Goal: Find contact information: Find contact information

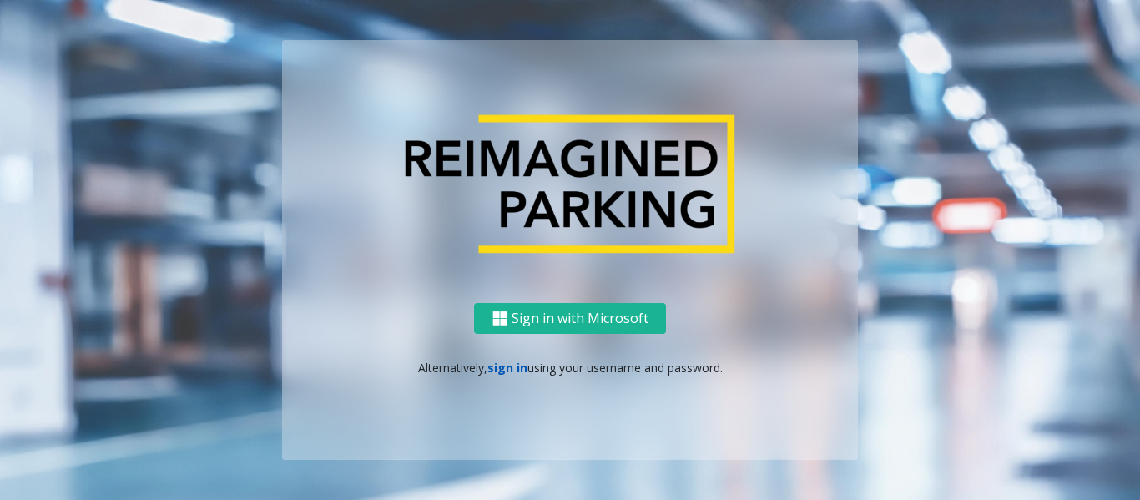
click at [492, 367] on link "sign in" at bounding box center [507, 368] width 40 height 16
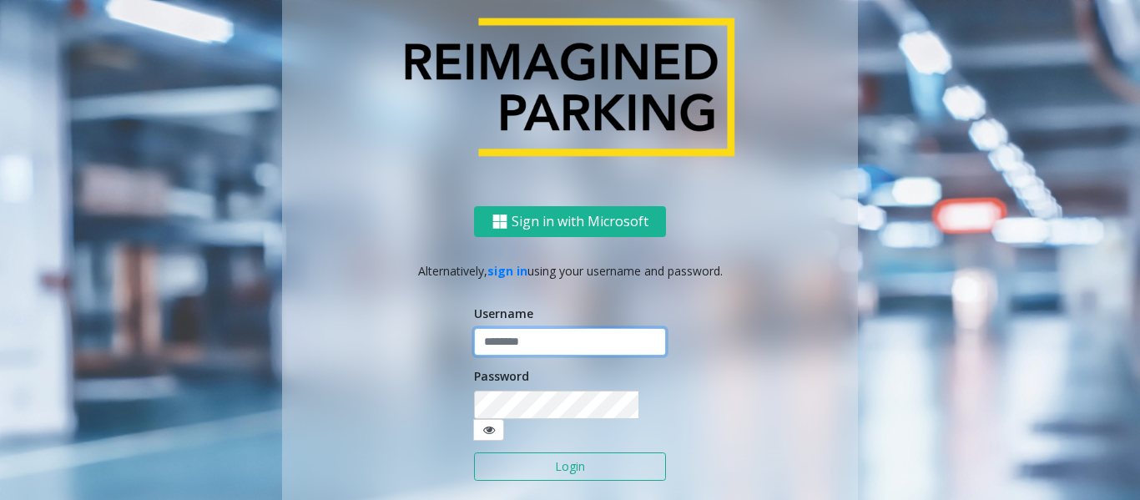
type input "*********"
click at [507, 465] on button "Login" at bounding box center [570, 466] width 192 height 28
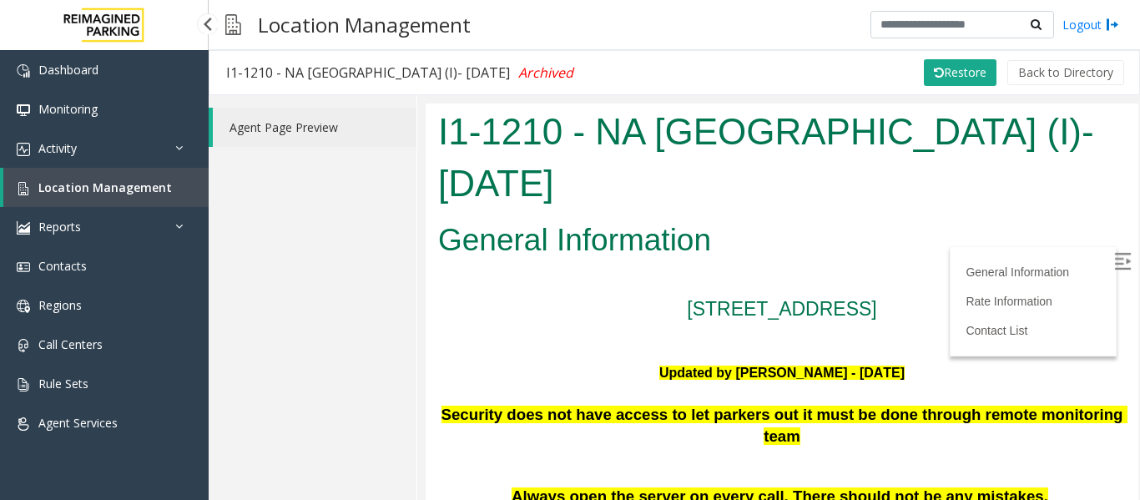
click at [114, 201] on link "Location Management" at bounding box center [105, 187] width 205 height 39
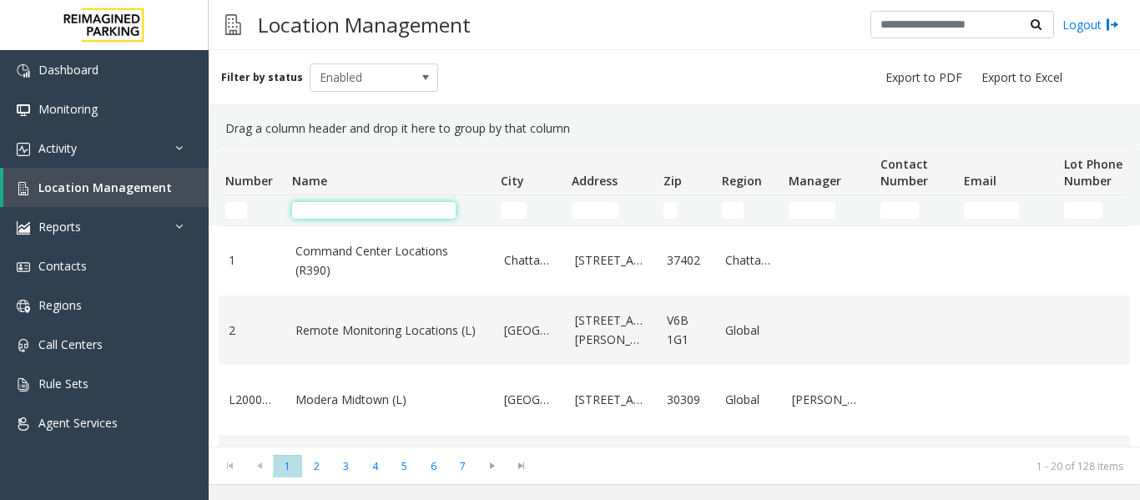
click at [391, 210] on input "Name Filter" at bounding box center [374, 210] width 164 height 17
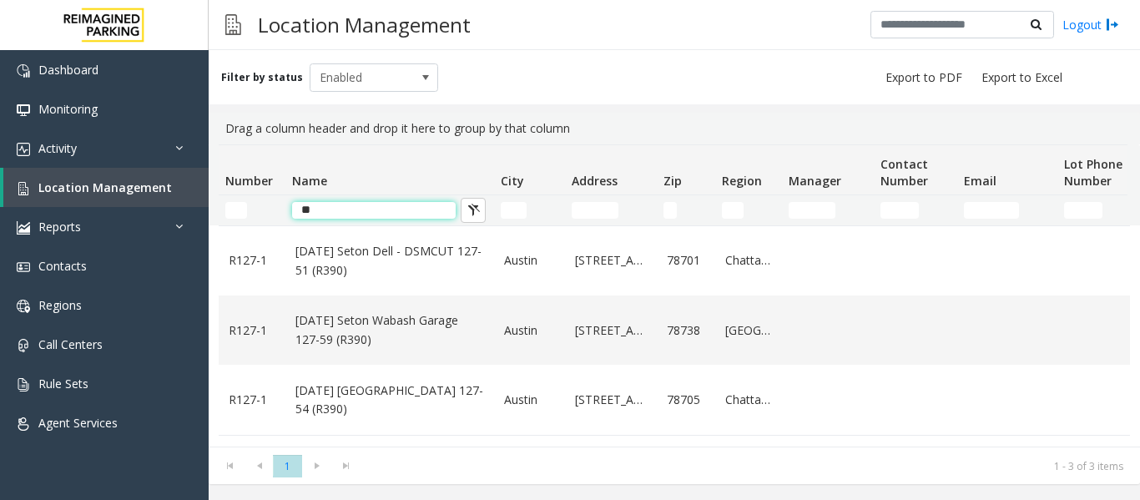
type input "*"
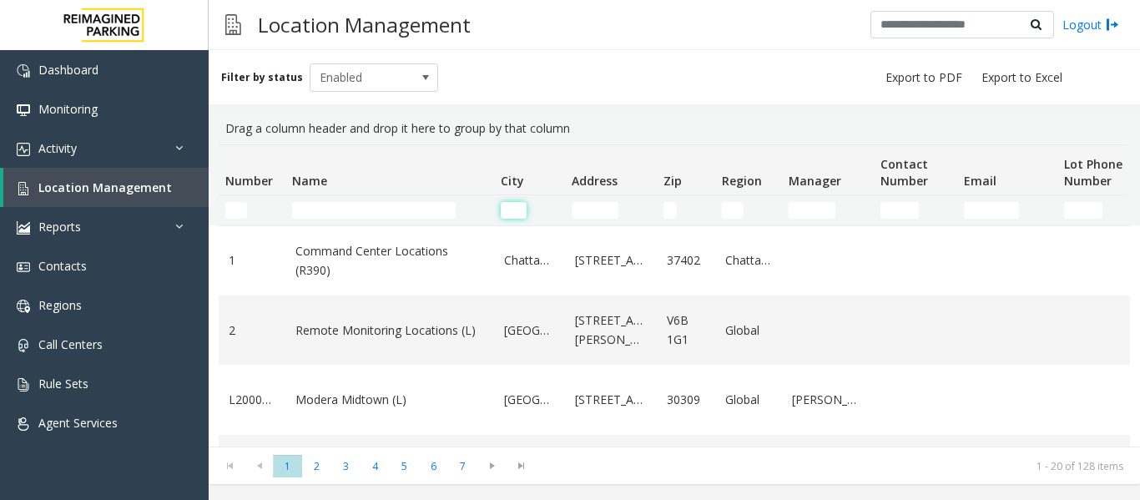
click at [517, 212] on input "City Filter" at bounding box center [514, 210] width 26 height 17
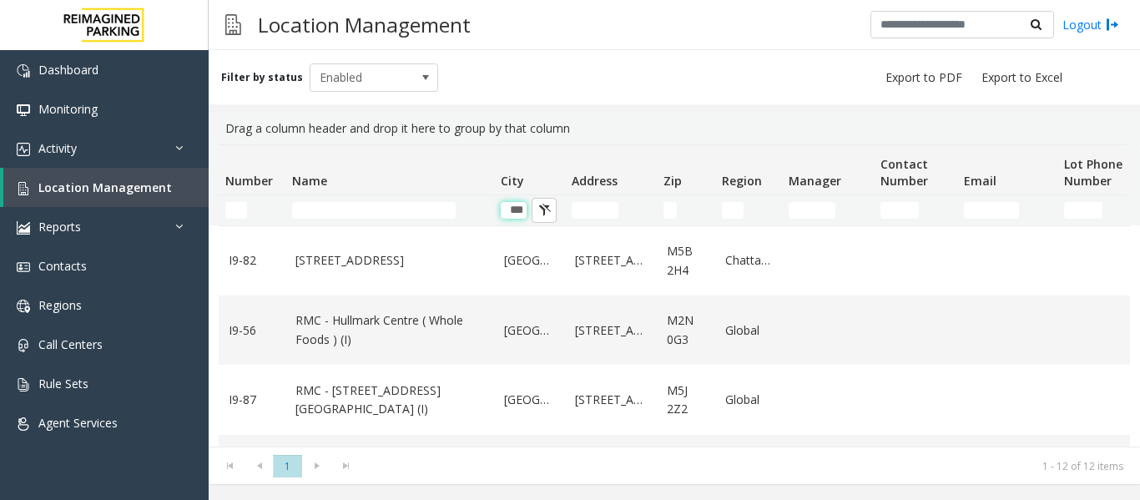
type input "***"
click at [406, 215] on input "Name Filter" at bounding box center [374, 210] width 164 height 17
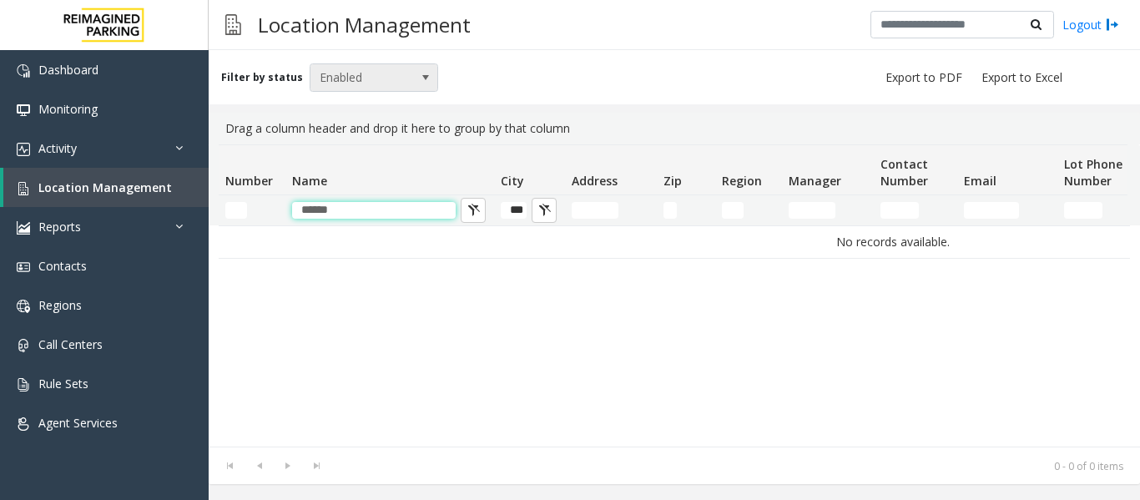
type input "*****"
click at [422, 67] on span at bounding box center [425, 77] width 23 height 27
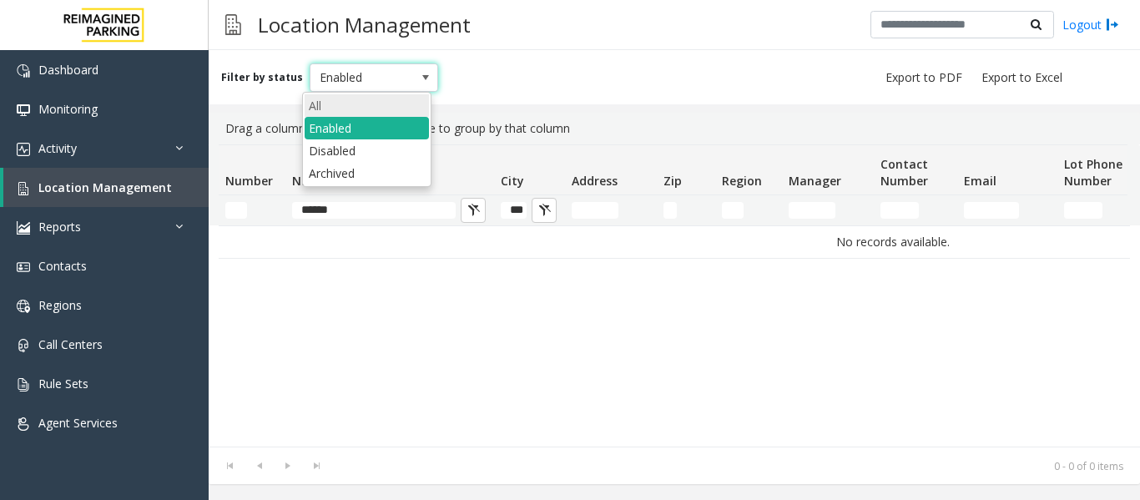
click at [398, 107] on li "All" at bounding box center [367, 105] width 124 height 23
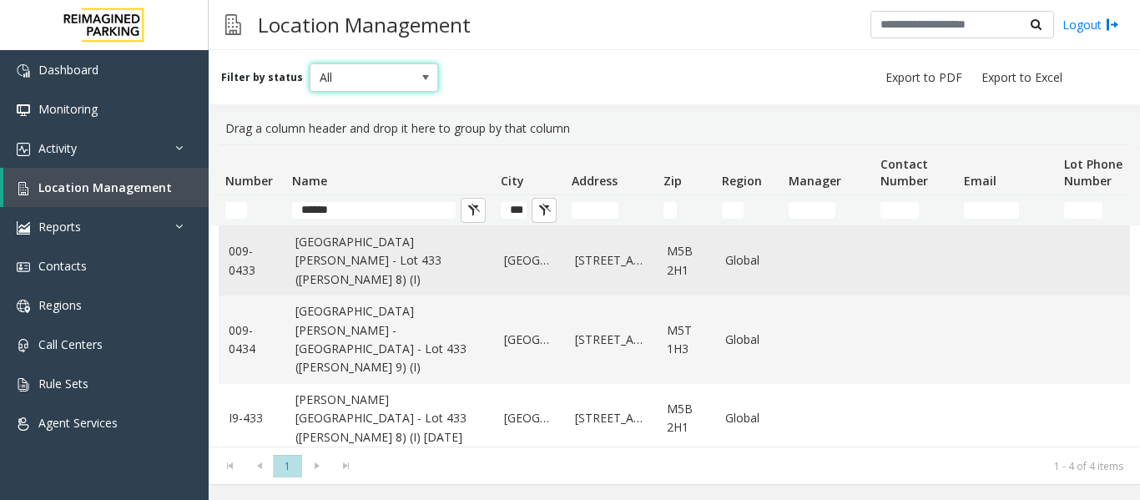
click at [315, 257] on link "[GEOGRAPHIC_DATA][PERSON_NAME] - Lot 433 ([PERSON_NAME] 8) (I)" at bounding box center [389, 261] width 189 height 56
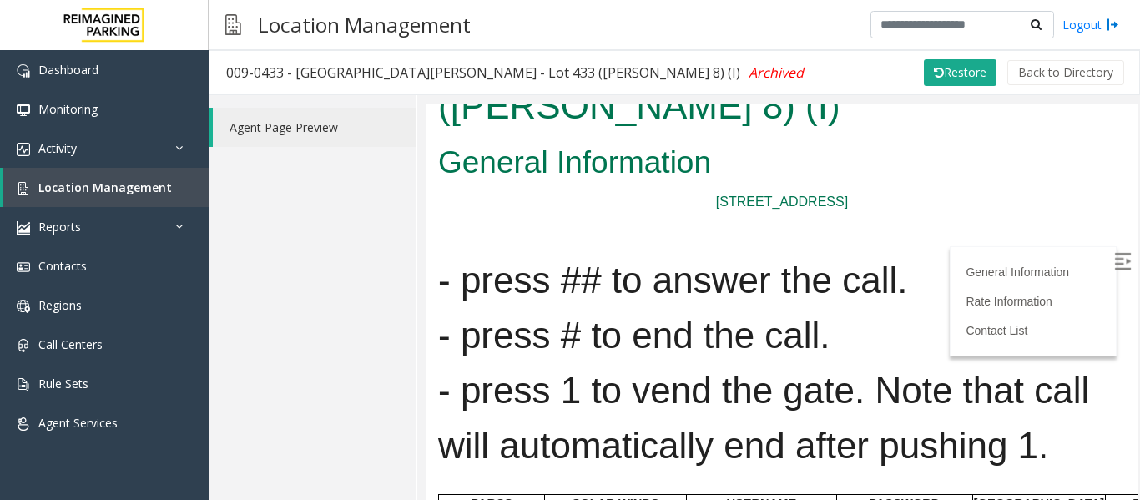
scroll to position [250, 0]
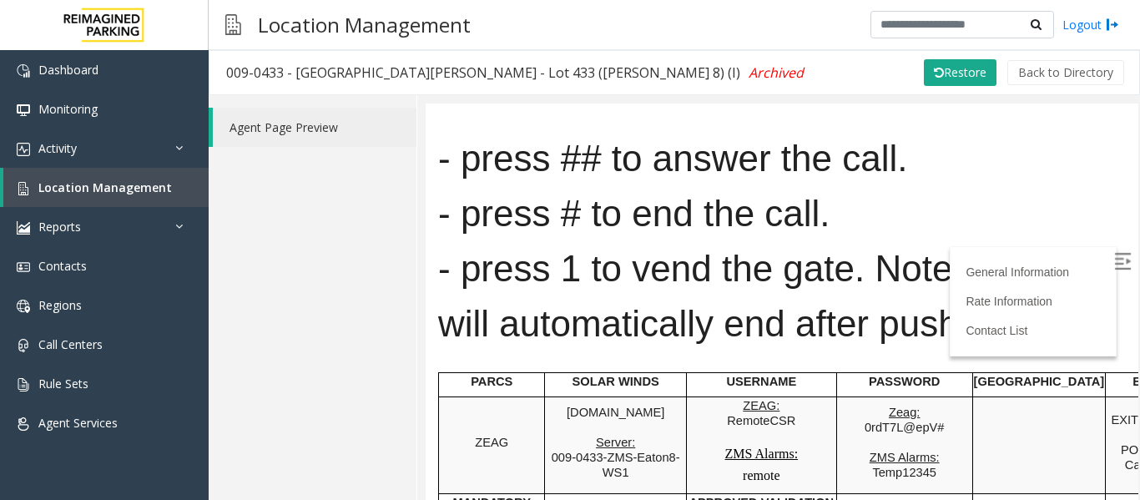
click at [1114, 252] on img at bounding box center [1122, 260] width 17 height 17
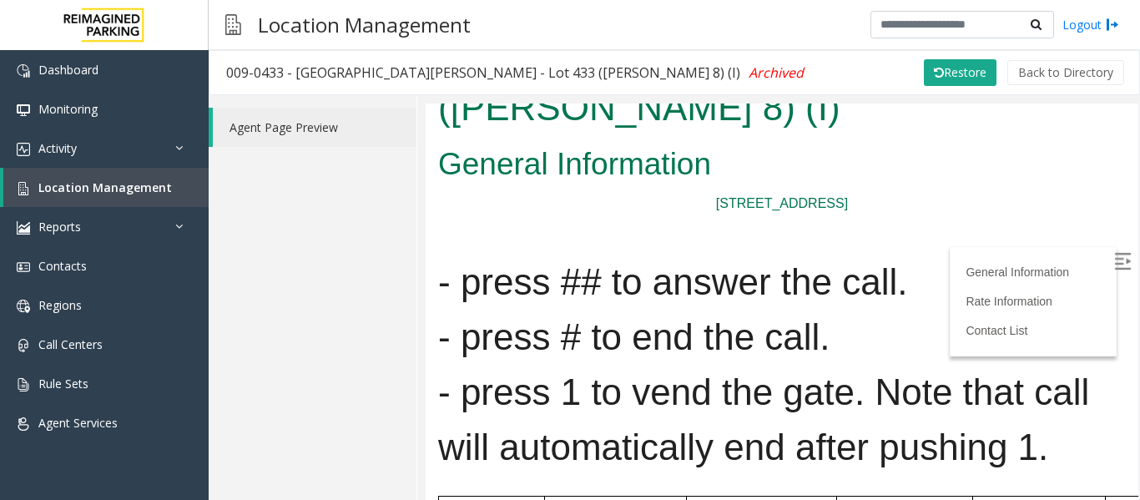
scroll to position [0, 0]
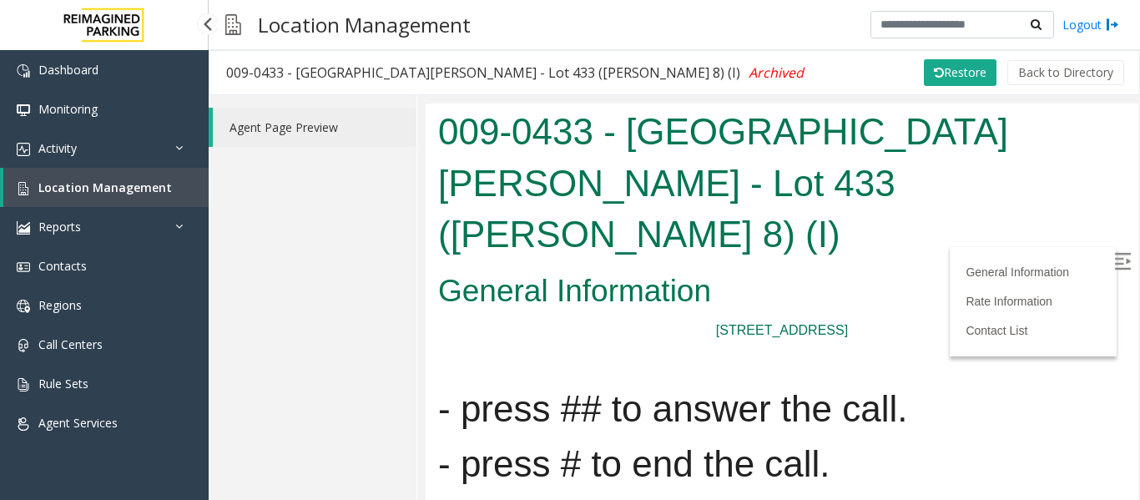
click at [155, 197] on link "Location Management" at bounding box center [105, 187] width 205 height 39
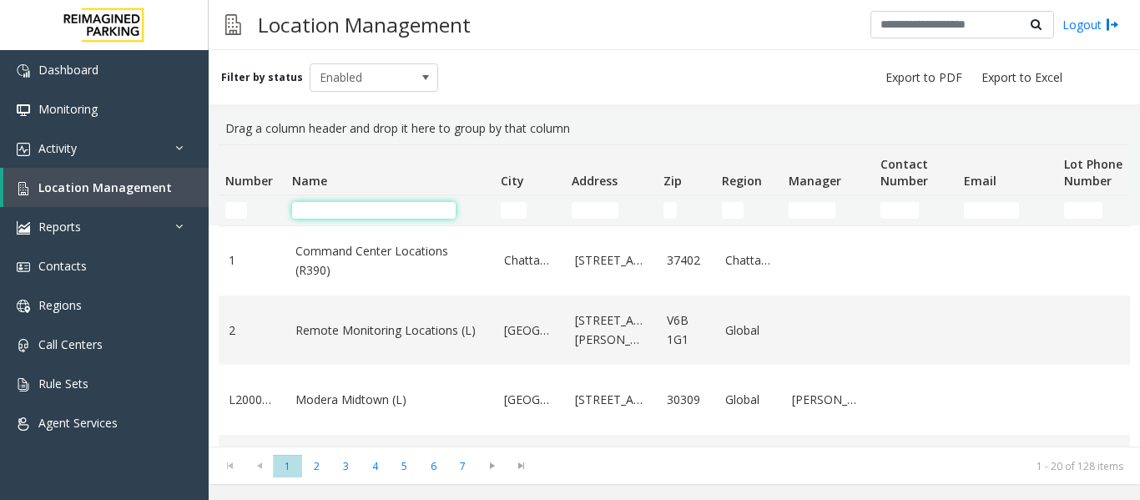
click at [337, 216] on input "Name Filter" at bounding box center [374, 210] width 164 height 17
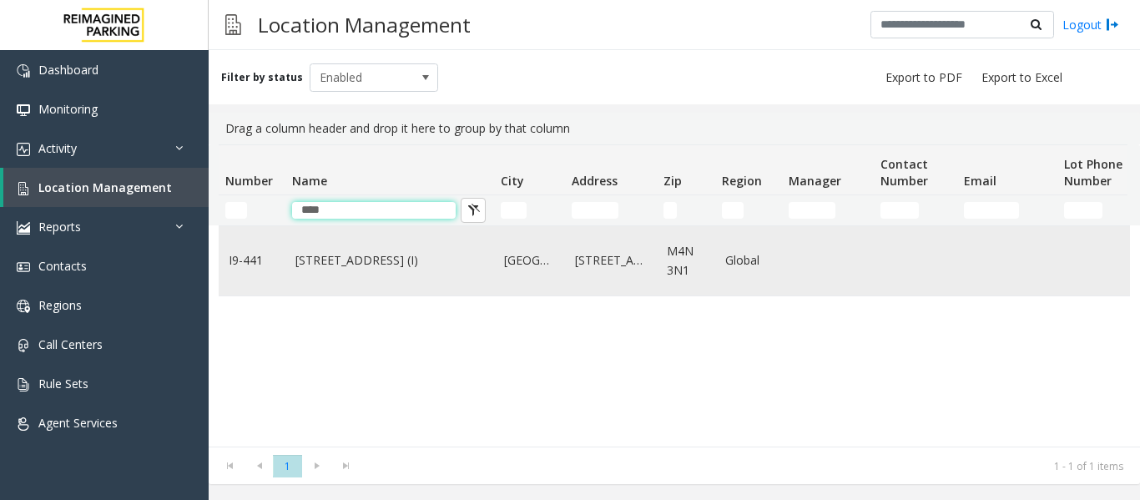
type input "****"
click at [363, 280] on td "[STREET_ADDRESS] (I)" at bounding box center [389, 260] width 209 height 69
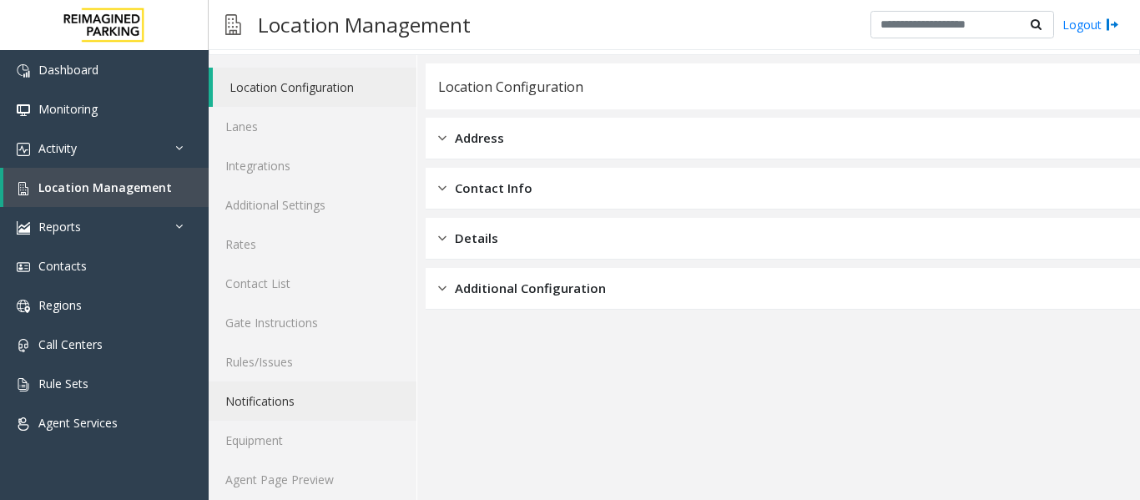
scroll to position [50, 0]
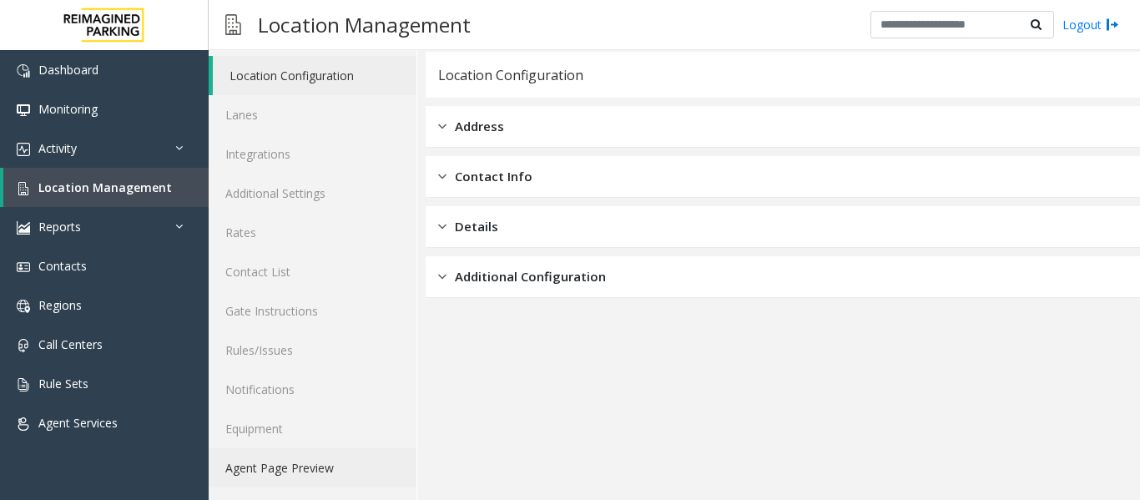
click at [342, 457] on link "Agent Page Preview" at bounding box center [313, 467] width 208 height 39
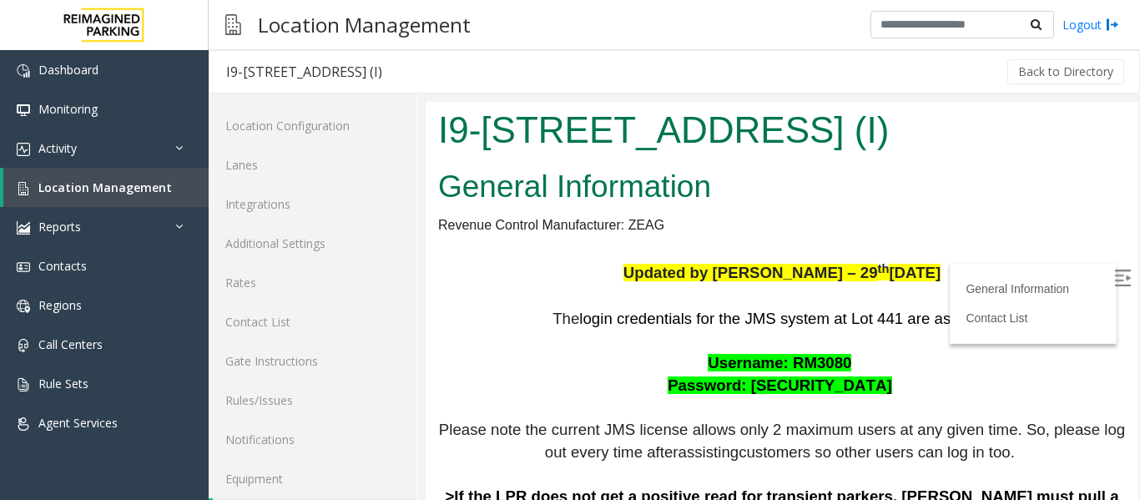
click at [1114, 275] on img at bounding box center [1122, 278] width 17 height 17
click at [134, 184] on span "Location Management" at bounding box center [105, 187] width 134 height 16
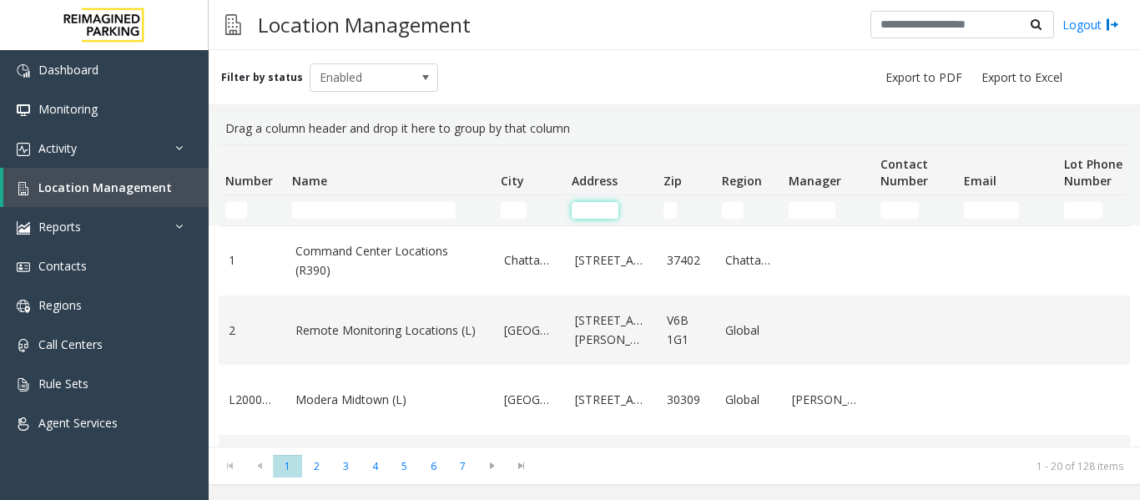
click at [605, 205] on input "Address Filter" at bounding box center [595, 210] width 47 height 17
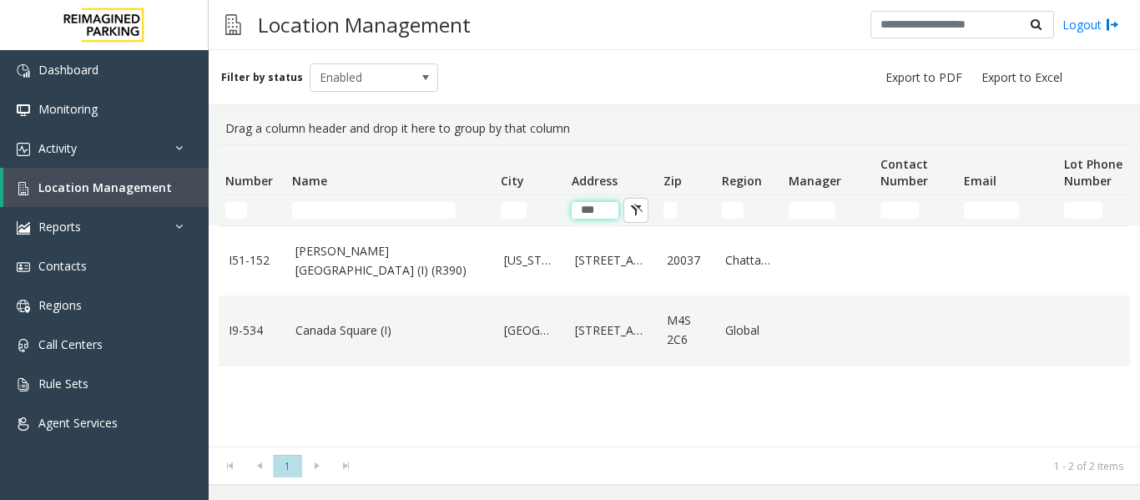
type input "***"
drag, startPoint x: 601, startPoint y: 215, endPoint x: 521, endPoint y: 217, distance: 80.2
click at [521, 217] on tr "***" at bounding box center [893, 210] width 1348 height 30
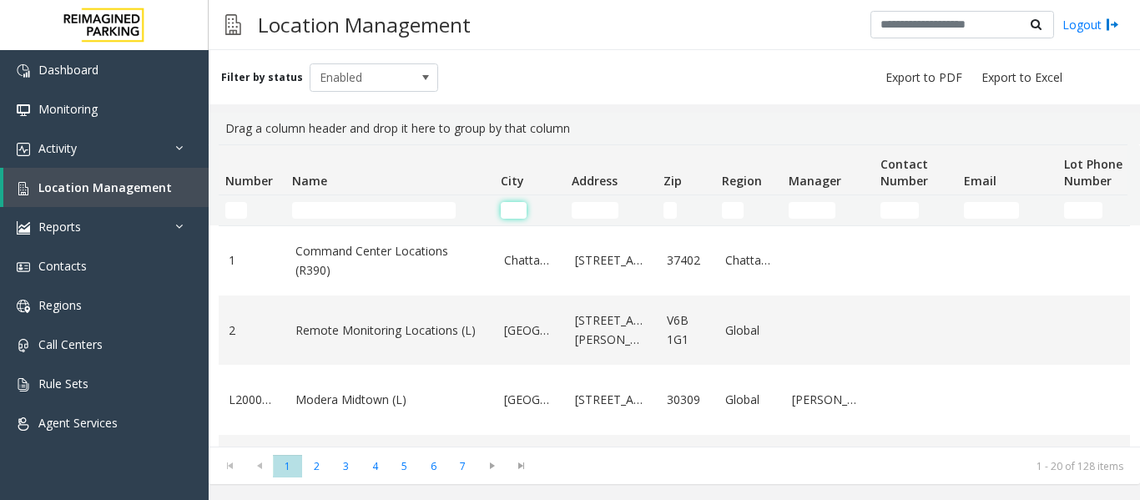
click at [513, 213] on input "City Filter" at bounding box center [514, 210] width 26 height 17
click at [576, 210] on input "Address Filter" at bounding box center [595, 210] width 47 height 17
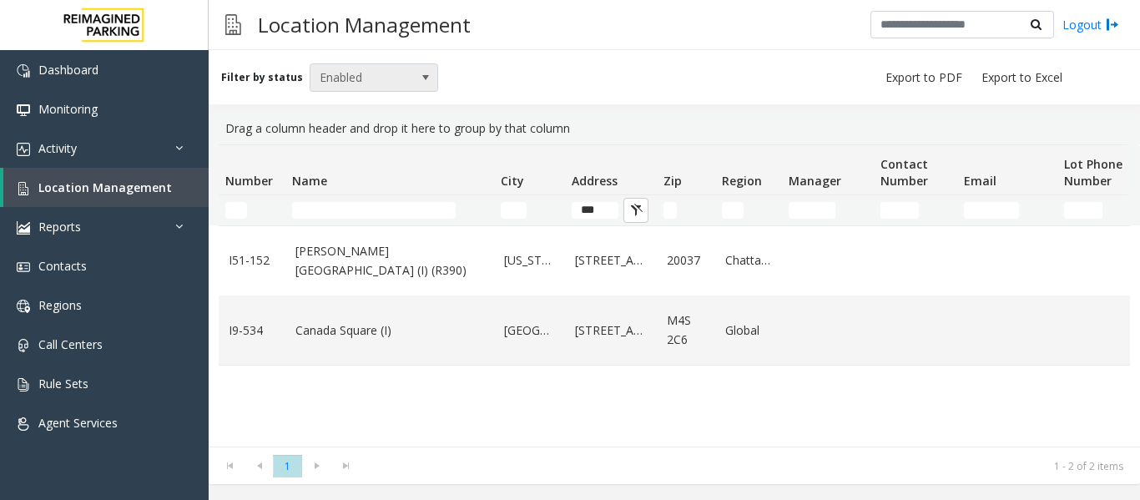
click at [419, 75] on span at bounding box center [425, 77] width 13 height 13
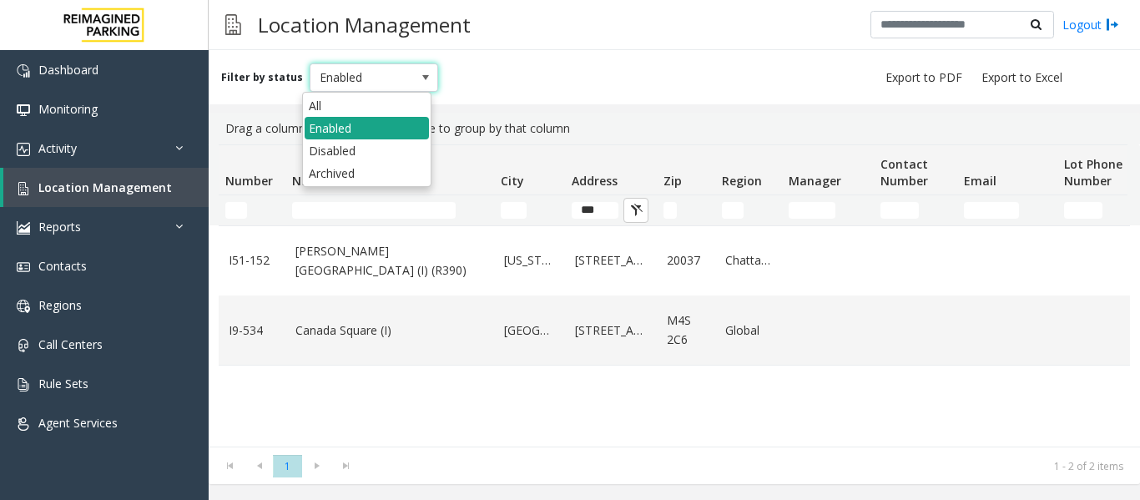
click at [397, 117] on li "Enabled" at bounding box center [367, 128] width 124 height 23
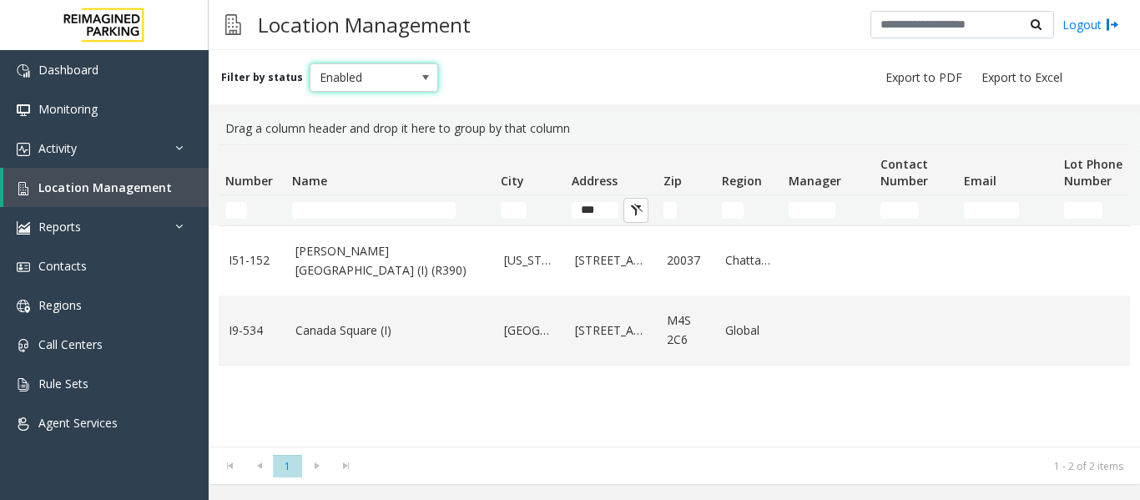
click at [419, 80] on span at bounding box center [425, 77] width 13 height 13
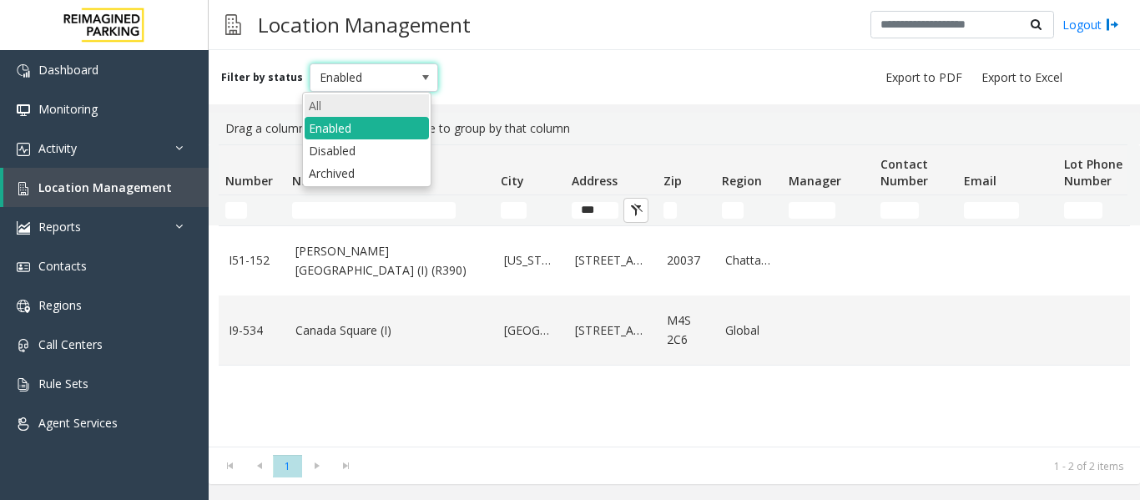
click at [390, 104] on li "All" at bounding box center [367, 105] width 124 height 23
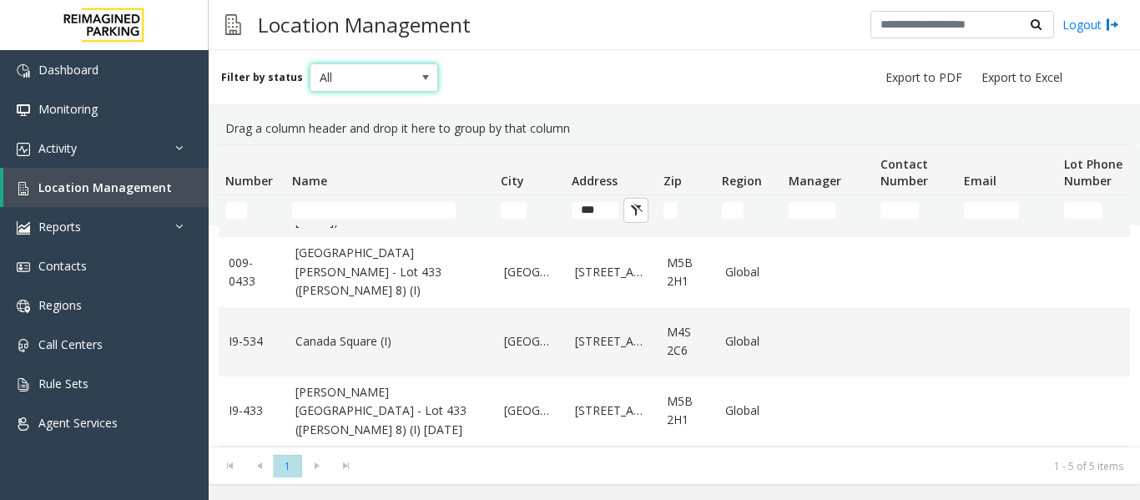
scroll to position [140, 0]
click at [604, 210] on input "***" at bounding box center [595, 210] width 47 height 17
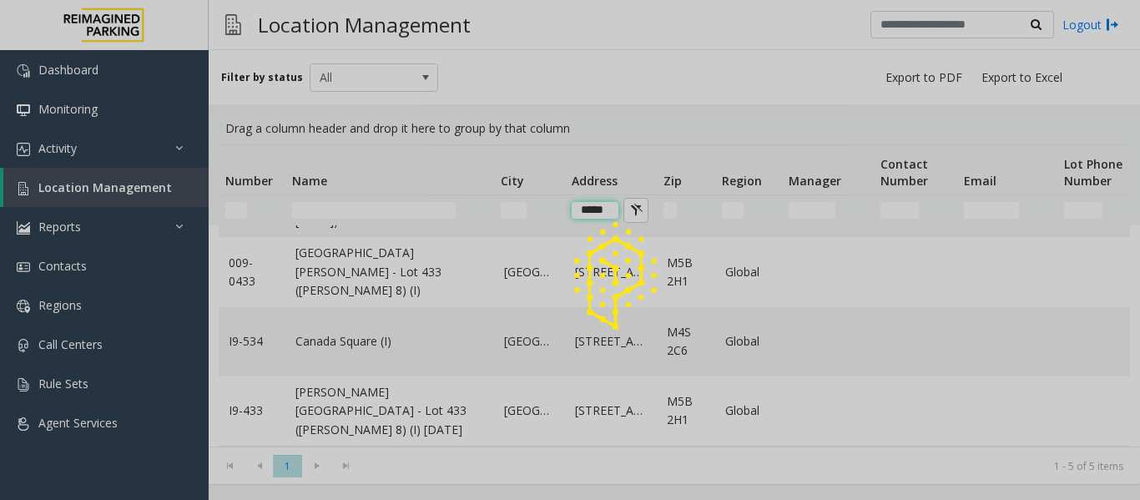
scroll to position [0, 0]
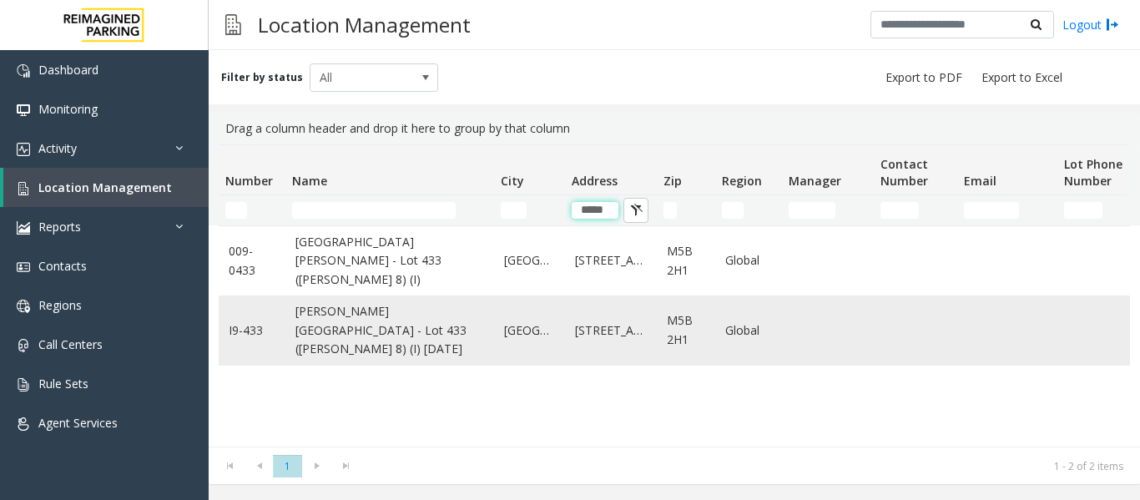
type input "*****"
click at [446, 323] on link "[PERSON_NAME][GEOGRAPHIC_DATA] - Lot 433 ([PERSON_NAME] 8) (I) [DATE]" at bounding box center [389, 330] width 189 height 56
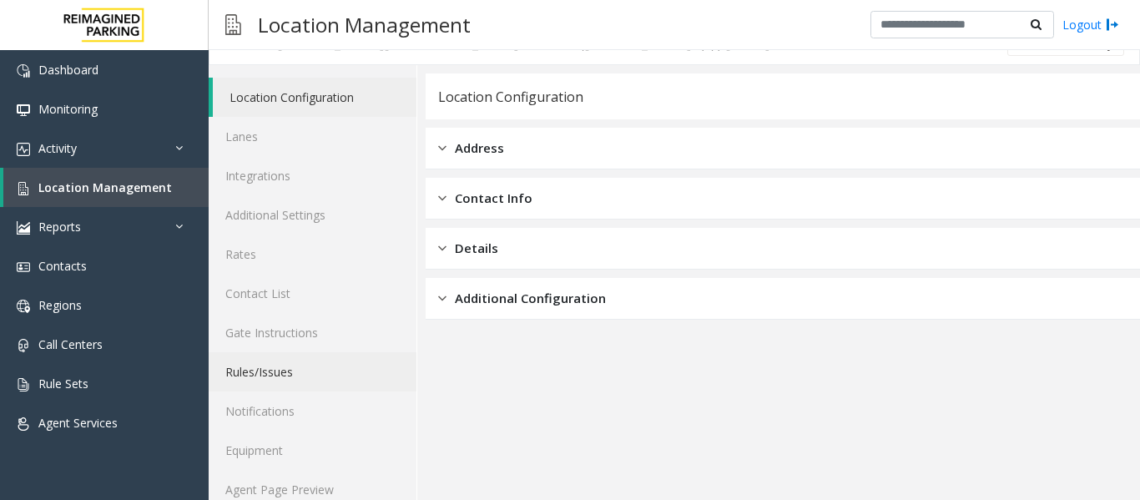
scroll to position [50, 0]
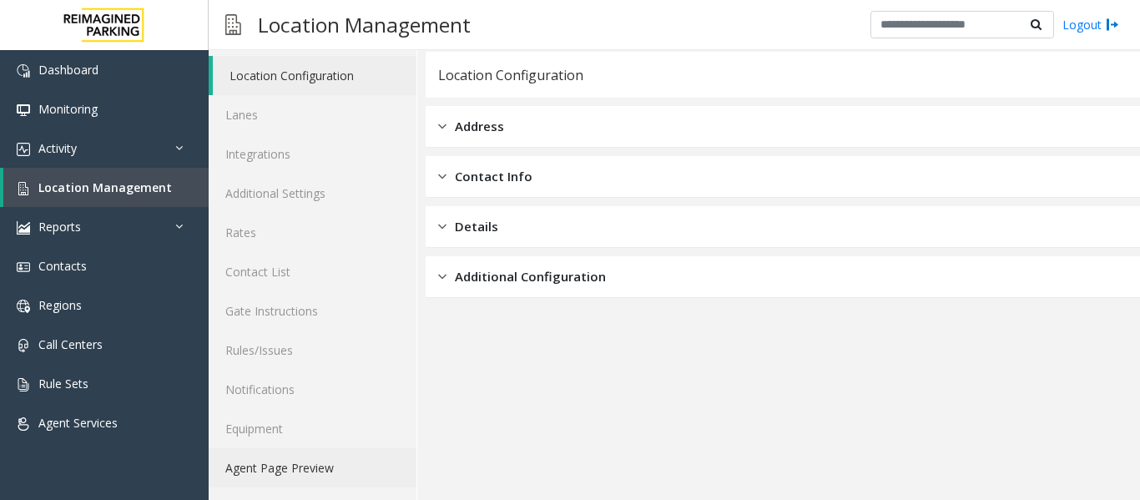
click at [348, 463] on link "Agent Page Preview" at bounding box center [313, 467] width 208 height 39
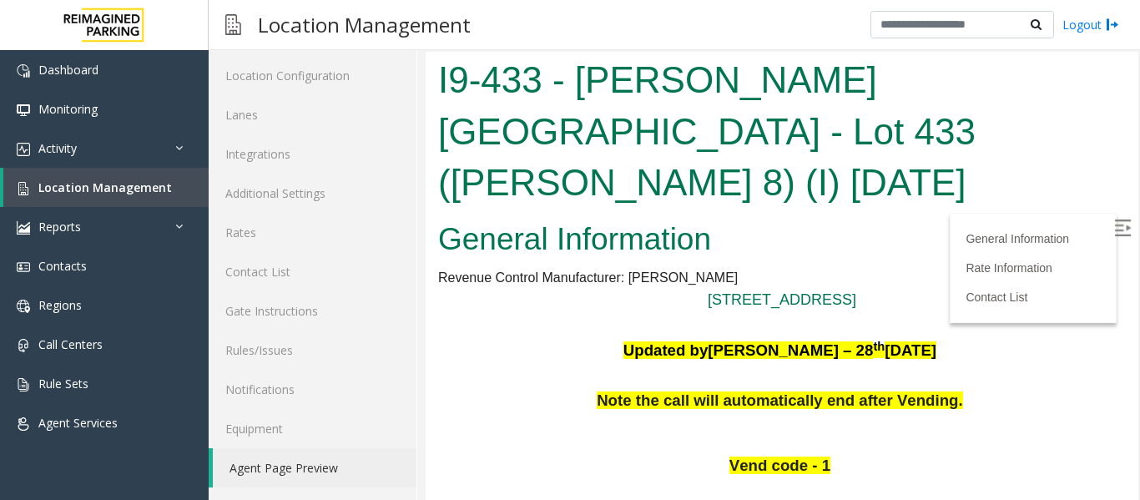
click at [1114, 220] on img at bounding box center [1122, 228] width 17 height 17
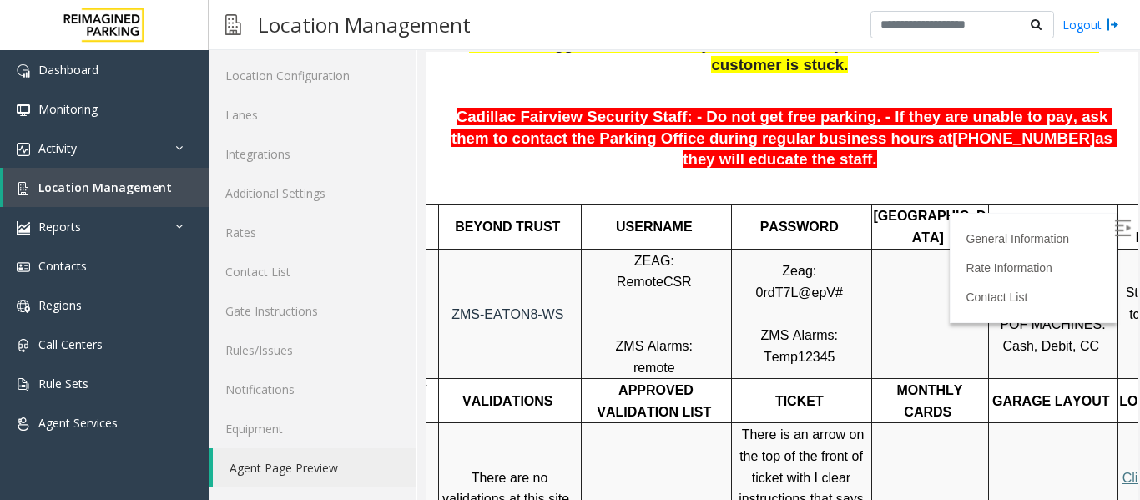
scroll to position [584, 105]
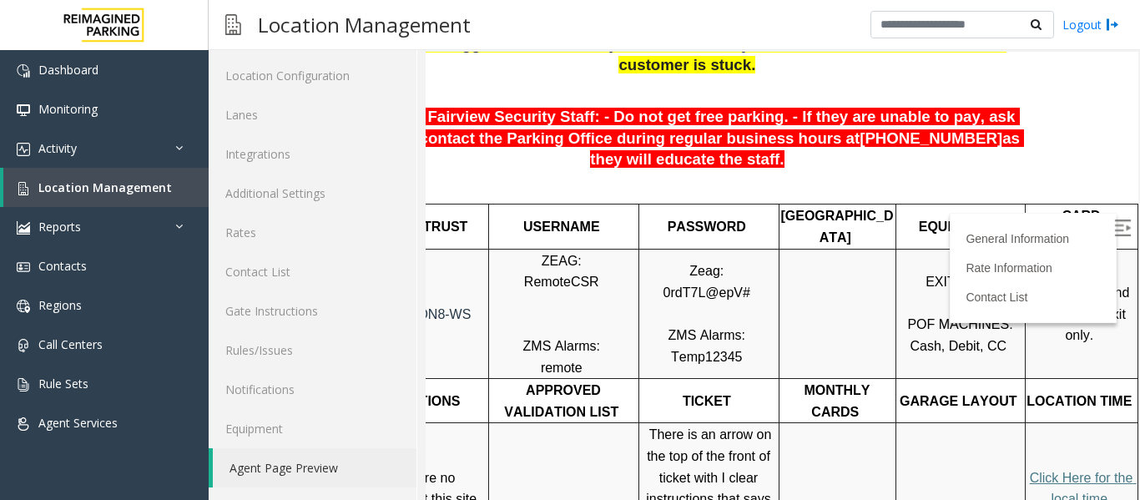
drag, startPoint x: 891, startPoint y: 489, endPoint x: 1555, endPoint y: 470, distance: 663.9
click at [1050, 471] on span "Click Here for the local time" at bounding box center [1083, 489] width 107 height 36
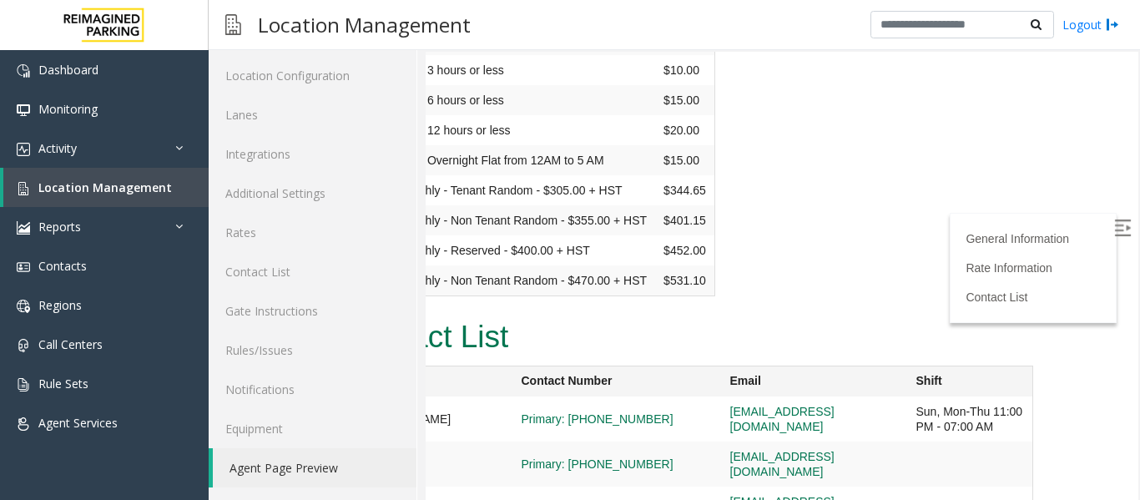
scroll to position [2646, 0]
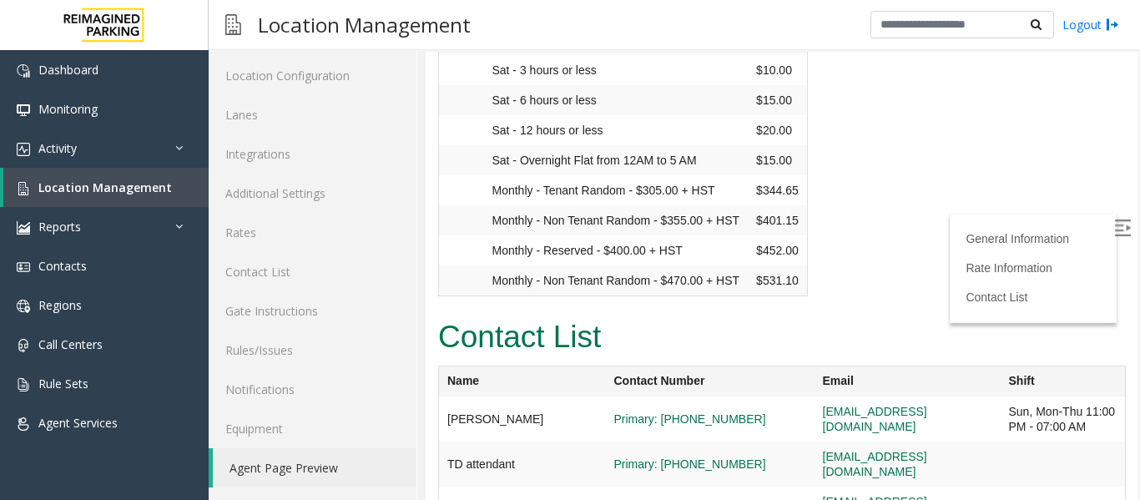
drag, startPoint x: 631, startPoint y: 442, endPoint x: 716, endPoint y: 448, distance: 85.3
drag, startPoint x: 723, startPoint y: 452, endPoint x: 634, endPoint y: 452, distance: 88.5
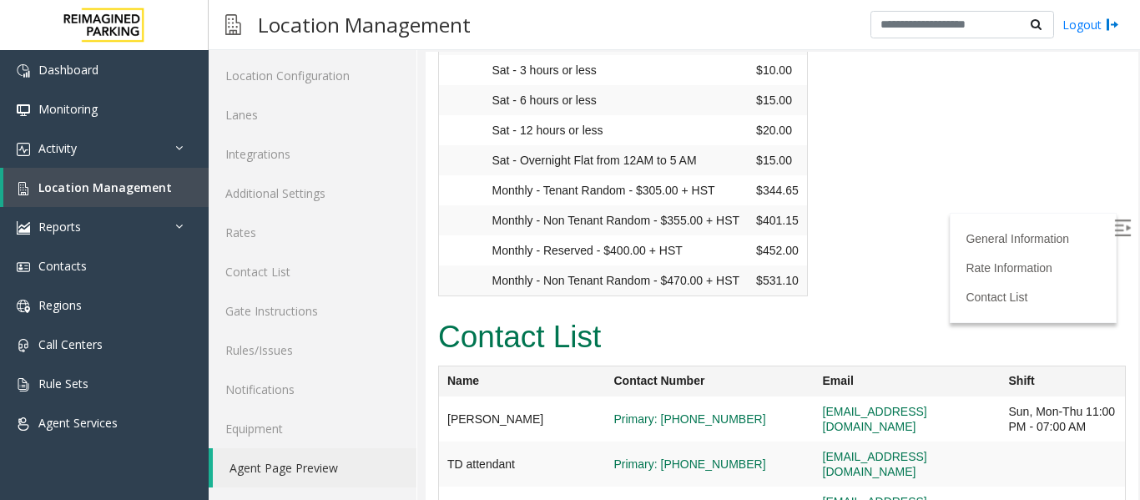
copy link "[PHONE_NUMBER]"
